Goal: Transaction & Acquisition: Download file/media

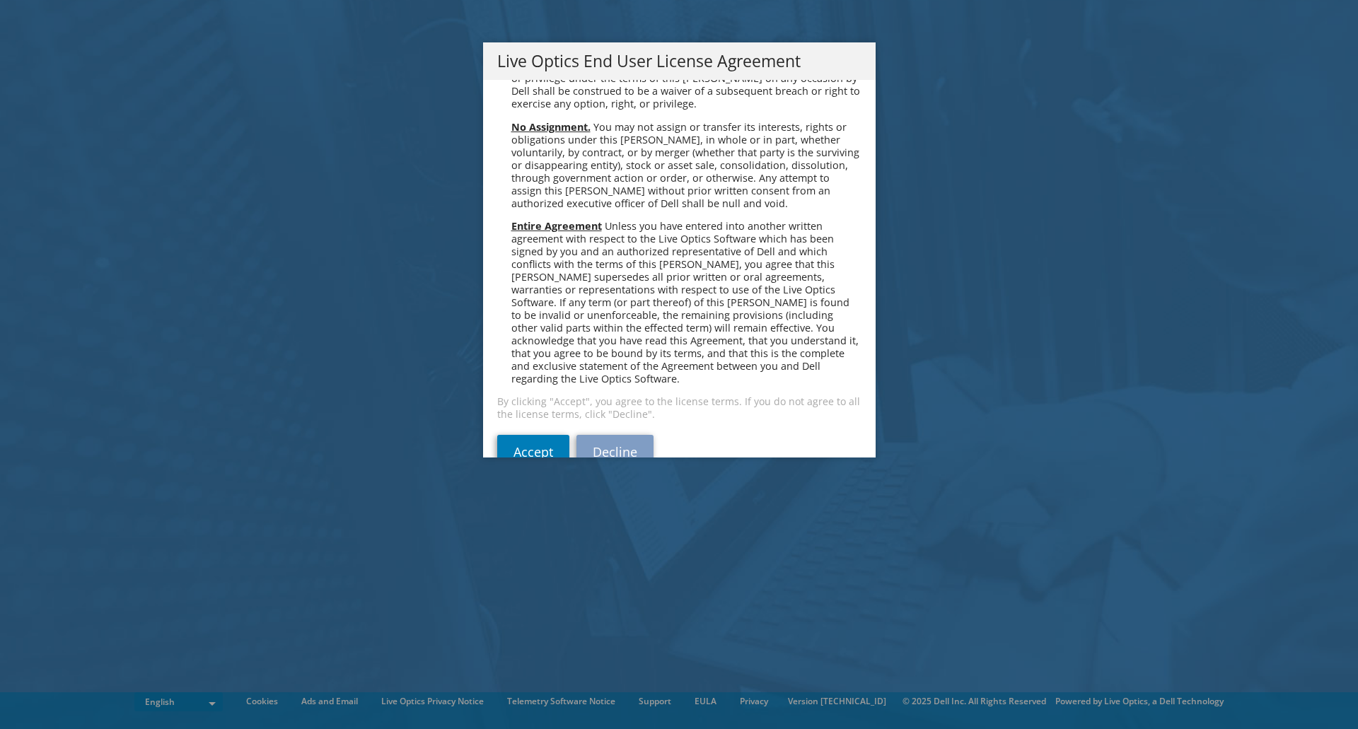
scroll to position [5349, 0]
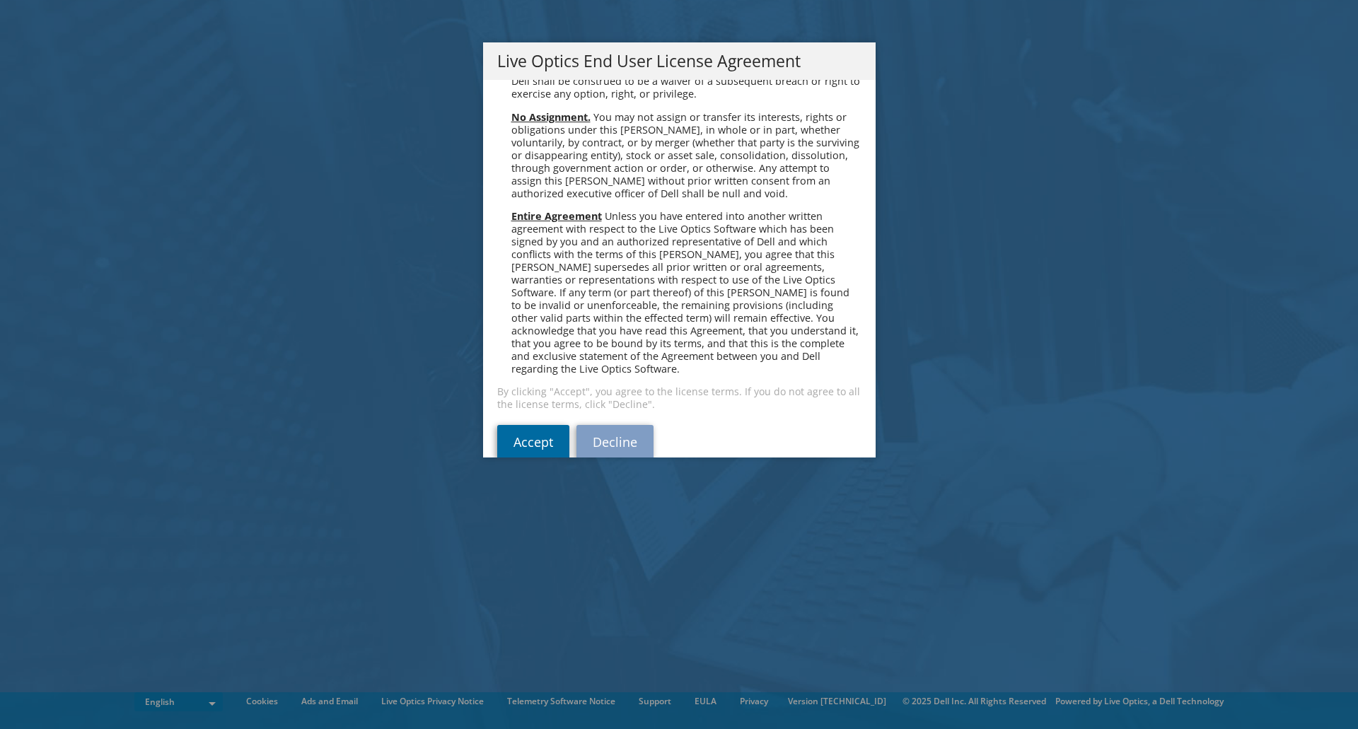
click at [542, 425] on link "Accept" at bounding box center [533, 442] width 72 height 34
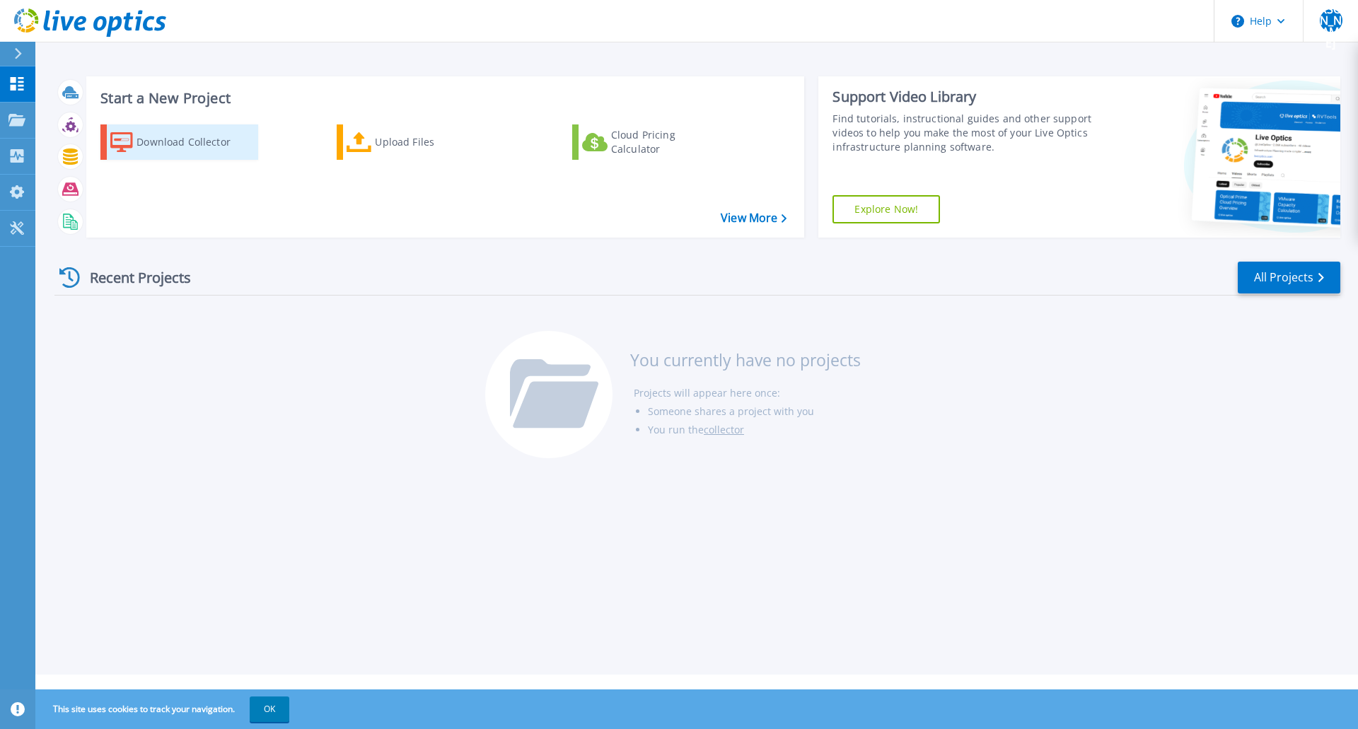
click at [168, 146] on div "Download Collector" at bounding box center [193, 142] width 113 height 28
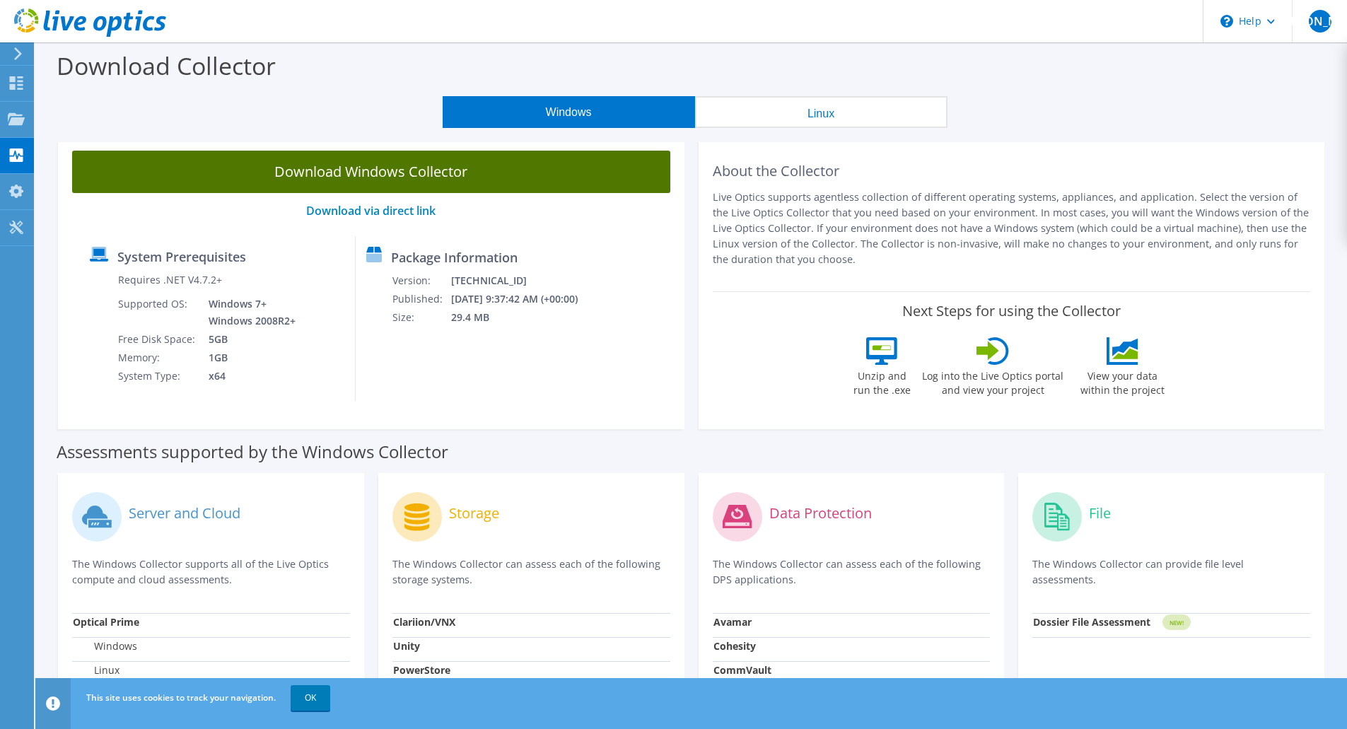
click at [230, 183] on link "Download Windows Collector" at bounding box center [371, 172] width 598 height 42
